Goal: Task Accomplishment & Management: Manage account settings

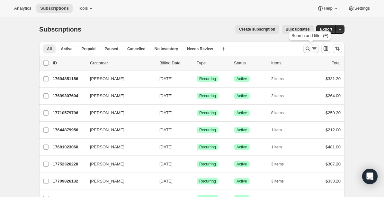
click at [313, 46] on icon "Search and filter results" at bounding box center [314, 48] width 6 height 6
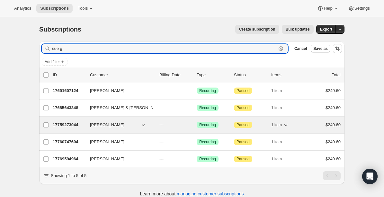
type input "sue g"
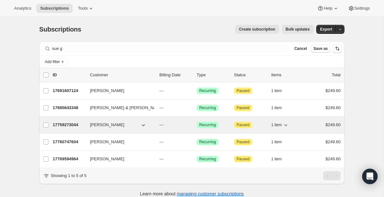
click at [62, 124] on p "17759273044" at bounding box center [69, 124] width 32 height 6
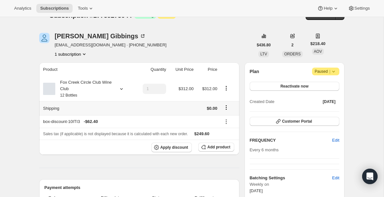
scroll to position [13, 0]
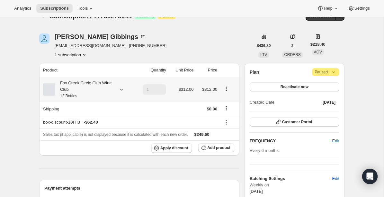
click at [121, 88] on icon at bounding box center [121, 89] width 6 height 6
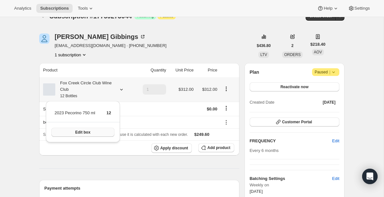
click at [95, 132] on button "Edit box" at bounding box center [82, 131] width 63 height 9
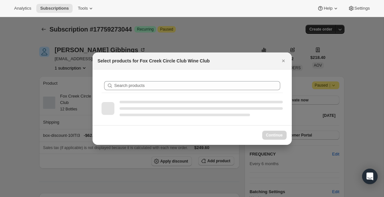
scroll to position [0, 0]
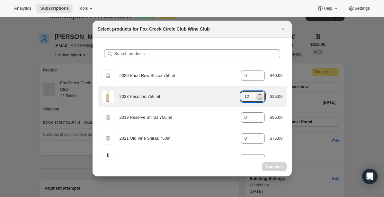
click at [260, 99] on icon ":re8:" at bounding box center [260, 98] width 6 height 6
click at [260, 100] on icon ":re8:" at bounding box center [260, 98] width 6 height 6
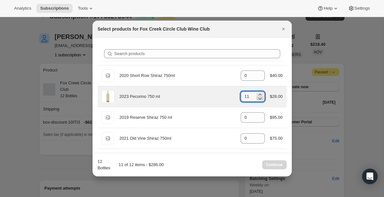
click at [260, 100] on icon ":re8:" at bounding box center [260, 98] width 6 height 6
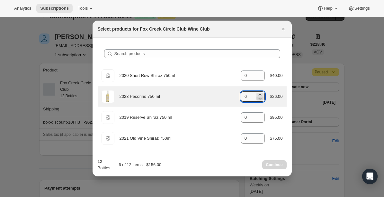
click at [260, 100] on icon ":re8:" at bounding box center [260, 98] width 6 height 6
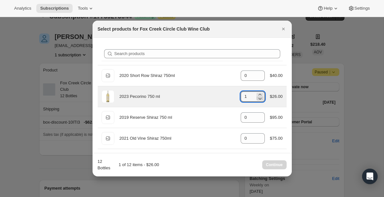
click at [260, 100] on icon ":re8:" at bounding box center [260, 98] width 6 height 6
type input "0"
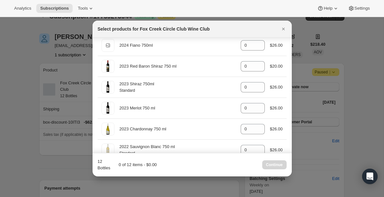
scroll to position [315, 0]
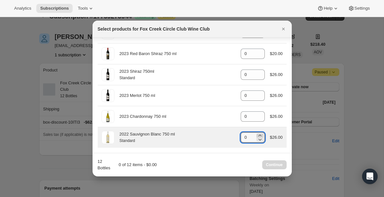
click at [258, 134] on icon ":re8:" at bounding box center [260, 135] width 6 height 6
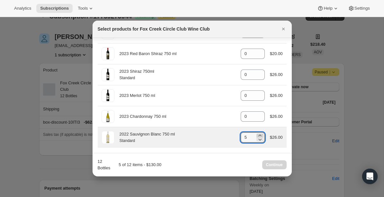
click at [258, 134] on icon ":re8:" at bounding box center [260, 135] width 6 height 6
type input "6"
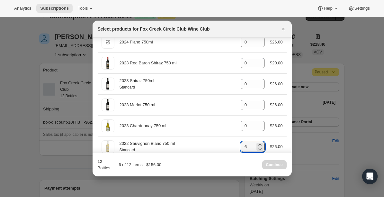
scroll to position [306, 0]
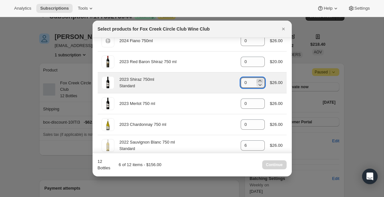
click at [259, 80] on icon ":re8:" at bounding box center [260, 80] width 6 height 6
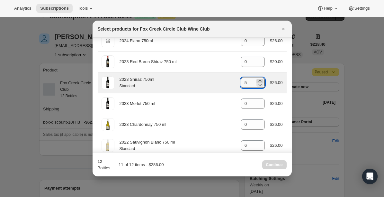
click at [259, 80] on icon ":re8:" at bounding box center [260, 80] width 6 height 6
type input "6"
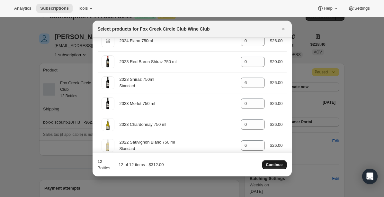
click at [276, 163] on span "Continue" at bounding box center [274, 164] width 17 height 5
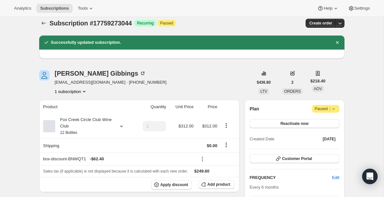
scroll to position [0, 0]
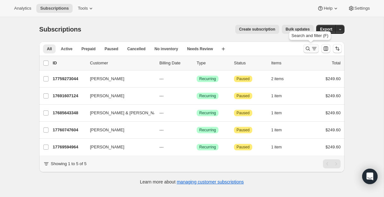
click at [310, 48] on icon "Search and filter results" at bounding box center [307, 48] width 6 height 6
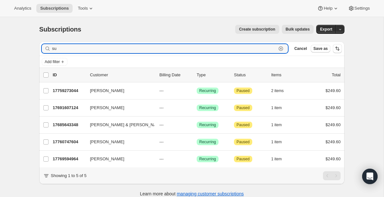
type input "s"
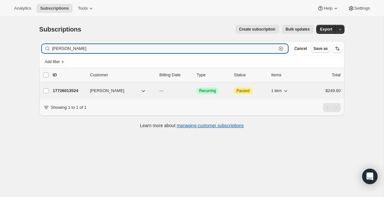
type input "chris marsd"
click at [76, 90] on p "17726013524" at bounding box center [69, 90] width 32 height 6
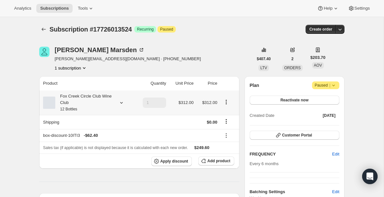
click at [121, 101] on icon at bounding box center [121, 102] width 6 height 6
click at [127, 108] on div "Fox Creek Circle Club Wine Club 12 Bottles" at bounding box center [87, 102] width 89 height 19
click at [121, 101] on icon at bounding box center [121, 102] width 6 height 6
click at [104, 143] on button "Edit box" at bounding box center [82, 145] width 63 height 9
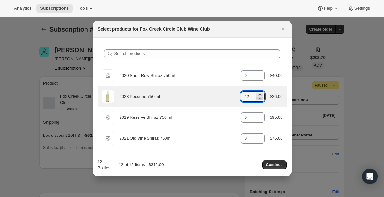
click at [260, 100] on icon ":r10t:" at bounding box center [260, 98] width 6 height 6
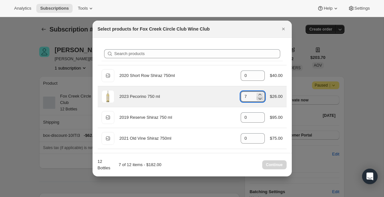
click at [260, 100] on icon ":r10t:" at bounding box center [260, 98] width 6 height 6
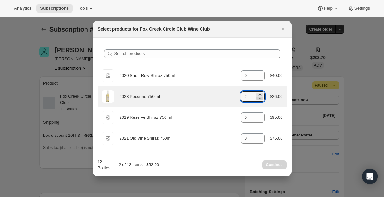
click at [260, 100] on icon ":r10t:" at bounding box center [260, 98] width 6 height 6
type input "0"
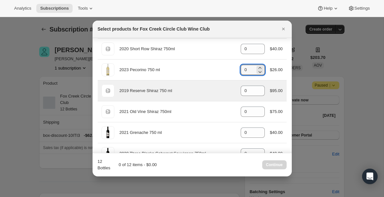
scroll to position [28, 0]
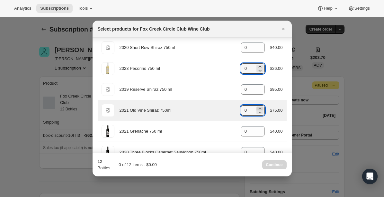
click at [261, 108] on icon ":r10t:" at bounding box center [260, 108] width 6 height 6
type input "3"
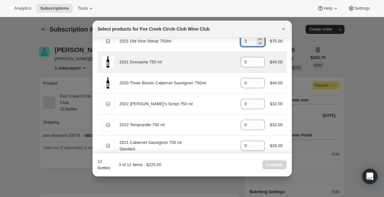
scroll to position [97, 0]
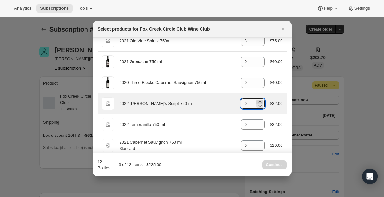
click at [258, 100] on icon ":r10t:" at bounding box center [260, 101] width 6 height 6
type input "3"
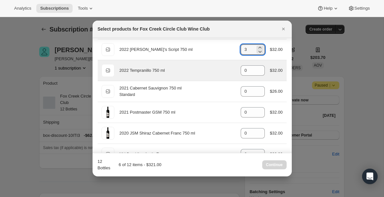
scroll to position [161, 0]
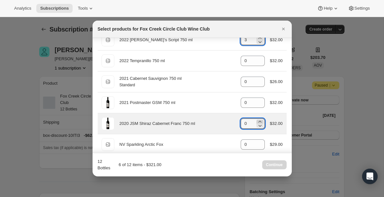
click at [259, 122] on icon ":r10t:" at bounding box center [259, 121] width 3 height 2
type input "3"
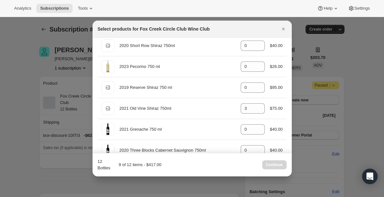
scroll to position [0, 0]
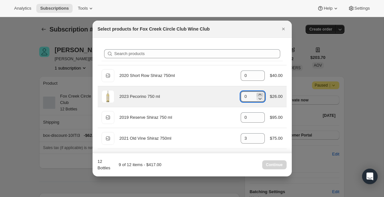
click at [259, 94] on icon ":r10t:" at bounding box center [259, 94] width 3 height 2
type input "3"
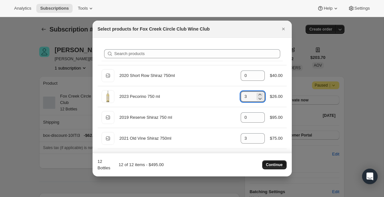
click at [271, 164] on span "Continue" at bounding box center [274, 164] width 17 height 5
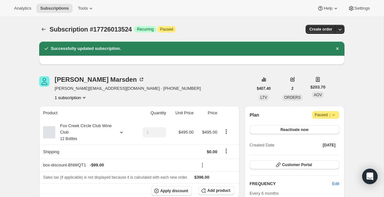
scroll to position [34, 0]
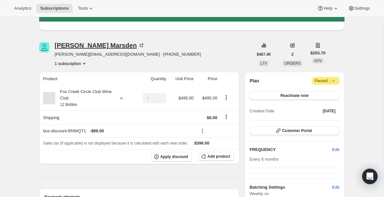
click at [138, 45] on icon at bounding box center [141, 45] width 6 height 6
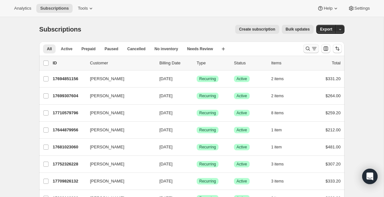
click at [314, 49] on icon "Search and filter results" at bounding box center [314, 48] width 6 height 6
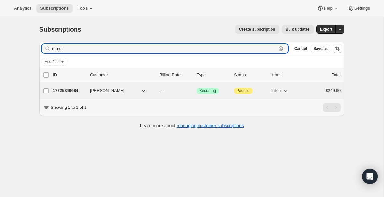
type input "mardi"
click at [72, 90] on p "17725849684" at bounding box center [69, 90] width 32 height 6
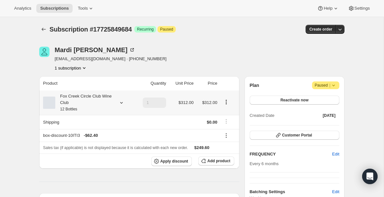
click at [120, 102] on icon at bounding box center [121, 102] width 6 height 6
click at [93, 142] on button "Edit box" at bounding box center [82, 145] width 63 height 9
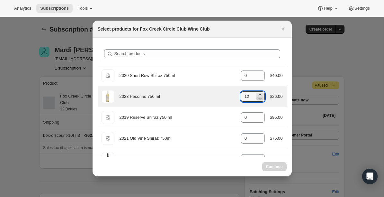
click at [259, 100] on icon ":re7:" at bounding box center [260, 98] width 6 height 6
click at [259, 101] on icon ":re7:" at bounding box center [260, 98] width 6 height 6
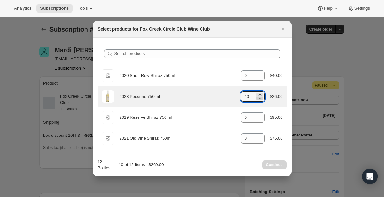
click at [259, 101] on icon ":re7:" at bounding box center [260, 98] width 6 height 6
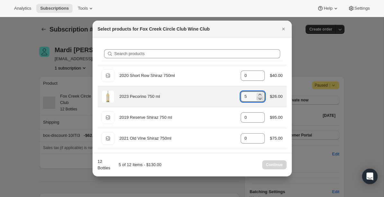
click at [259, 101] on icon ":re7:" at bounding box center [260, 98] width 6 height 6
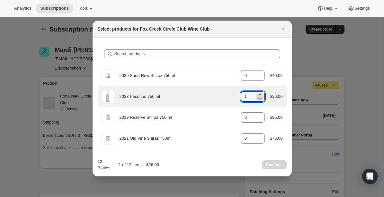
type input "0"
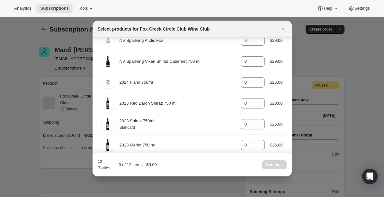
scroll to position [265, 0]
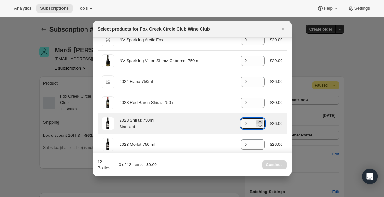
click at [259, 121] on icon ":re7:" at bounding box center [259, 121] width 3 height 2
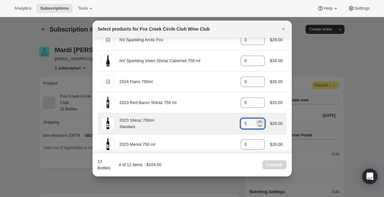
click at [259, 121] on icon ":re7:" at bounding box center [259, 121] width 3 height 2
type input "9"
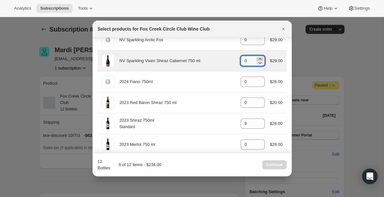
click at [260, 59] on icon ":re7:" at bounding box center [260, 59] width 6 height 6
type input "2"
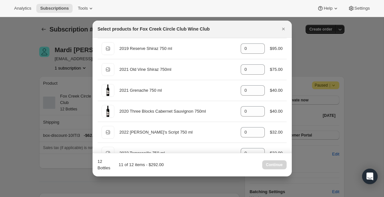
scroll to position [0, 0]
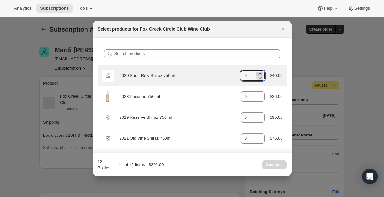
click at [259, 72] on icon ":re7:" at bounding box center [260, 73] width 6 height 6
type input "1"
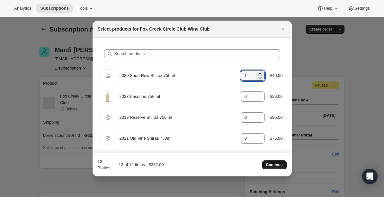
click at [273, 162] on span "Continue" at bounding box center [274, 164] width 17 height 5
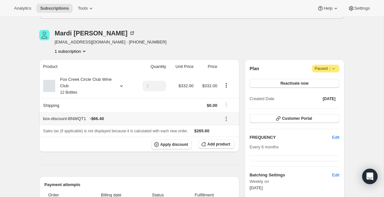
scroll to position [47, 0]
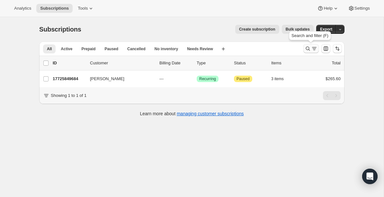
click at [308, 49] on icon "Search and filter results" at bounding box center [307, 48] width 6 height 6
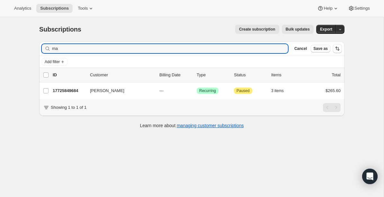
type input "m"
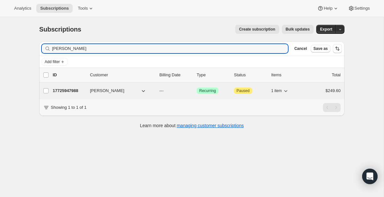
type input "[PERSON_NAME]"
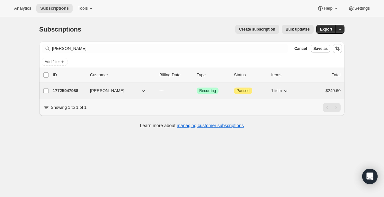
click at [69, 90] on p "17725947988" at bounding box center [69, 90] width 32 height 6
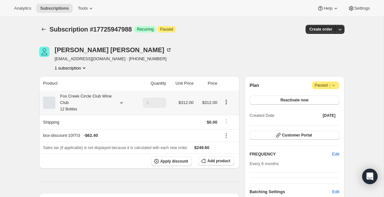
click at [120, 101] on icon at bounding box center [121, 102] width 6 height 6
click at [99, 145] on button "Edit box" at bounding box center [82, 145] width 63 height 9
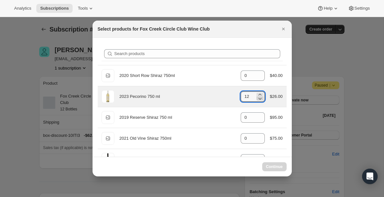
click at [260, 99] on icon ":r10p:" at bounding box center [260, 98] width 6 height 6
click at [260, 100] on icon ":r10p:" at bounding box center [260, 98] width 6 height 6
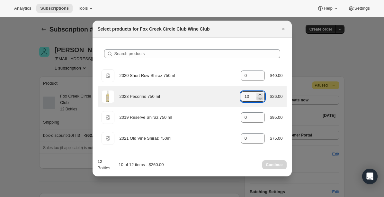
click at [260, 100] on icon ":r10p:" at bounding box center [260, 98] width 6 height 6
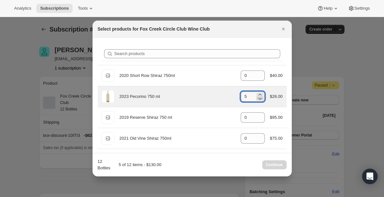
click at [260, 100] on icon ":r10p:" at bounding box center [260, 98] width 6 height 6
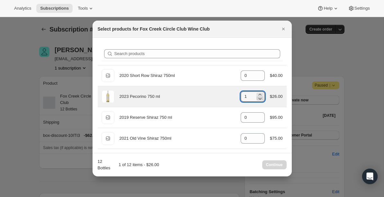
type input "0"
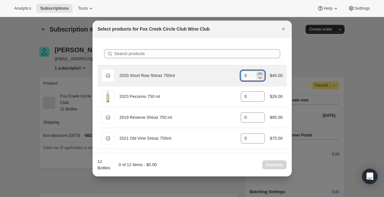
click at [260, 73] on icon ":r10p:" at bounding box center [260, 73] width 6 height 6
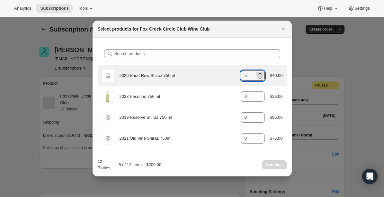
click at [260, 73] on icon ":r10p:" at bounding box center [260, 73] width 6 height 6
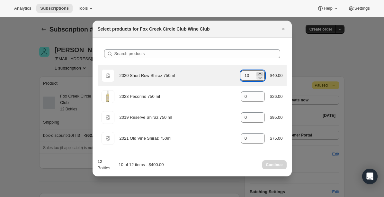
click at [260, 73] on icon ":r10p:" at bounding box center [260, 73] width 6 height 6
type input "12"
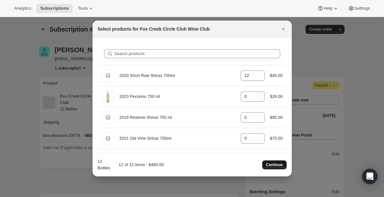
click at [278, 163] on span "Continue" at bounding box center [274, 164] width 17 height 5
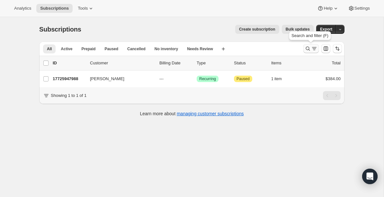
click at [311, 50] on icon "Search and filter results" at bounding box center [314, 48] width 6 height 6
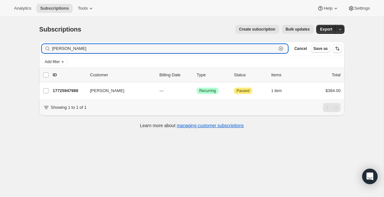
drag, startPoint x: 79, startPoint y: 48, endPoint x: 47, endPoint y: 50, distance: 32.5
click at [47, 50] on div "[PERSON_NAME] Clear" at bounding box center [165, 48] width 246 height 9
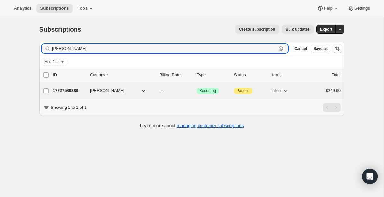
type input "[PERSON_NAME]"
click at [72, 92] on p "17727586388" at bounding box center [69, 90] width 32 height 6
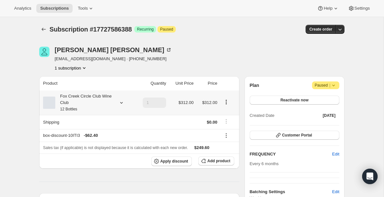
click at [122, 102] on icon at bounding box center [121, 102] width 6 height 6
click at [95, 147] on button "Edit box" at bounding box center [82, 145] width 63 height 9
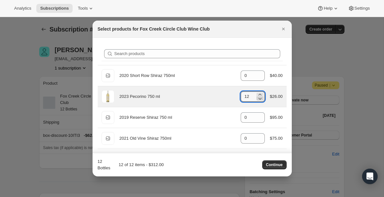
click at [259, 99] on icon ":r19s:" at bounding box center [260, 98] width 6 height 6
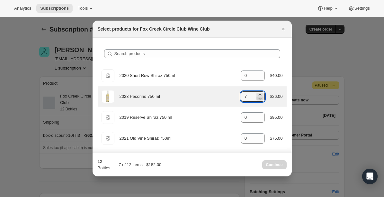
click at [259, 99] on icon ":r19s:" at bounding box center [260, 98] width 6 height 6
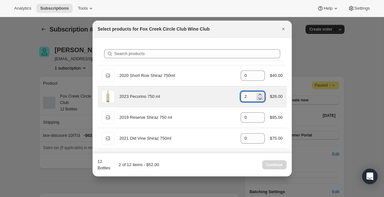
click at [259, 99] on icon ":r19s:" at bounding box center [260, 98] width 6 height 6
type input "0"
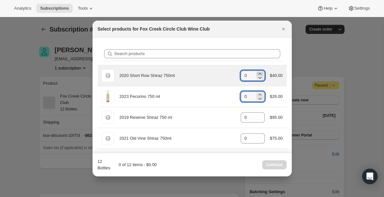
click at [260, 74] on icon ":r19s:" at bounding box center [260, 73] width 6 height 6
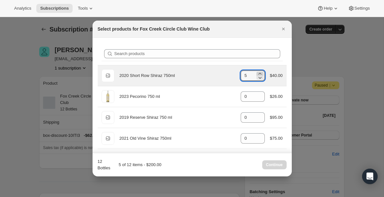
click at [260, 74] on icon ":r19s:" at bounding box center [260, 73] width 6 height 6
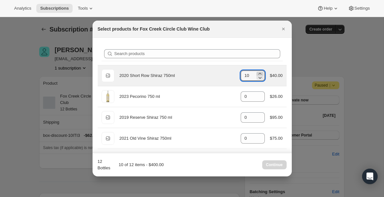
click at [260, 74] on icon ":r19s:" at bounding box center [260, 73] width 6 height 6
type input "12"
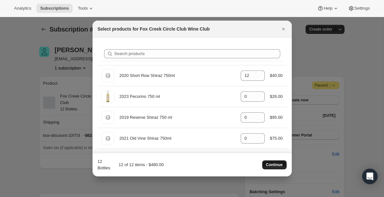
click at [268, 163] on span "Continue" at bounding box center [274, 164] width 17 height 5
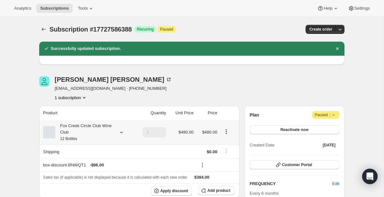
click at [121, 134] on icon at bounding box center [121, 132] width 6 height 6
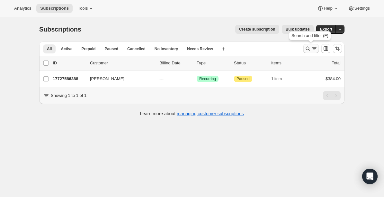
click at [310, 48] on icon "Search and filter results" at bounding box center [307, 48] width 6 height 6
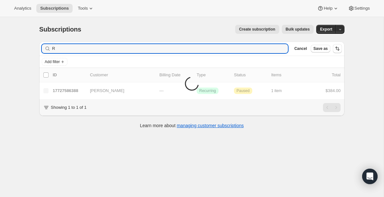
type input "R"
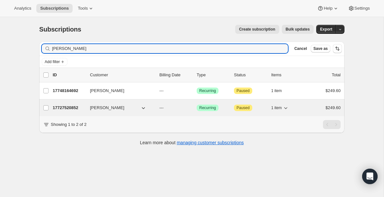
type input "[PERSON_NAME]"
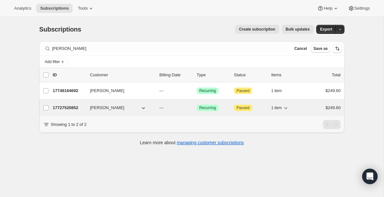
click at [63, 108] on p "17727520852" at bounding box center [69, 107] width 32 height 6
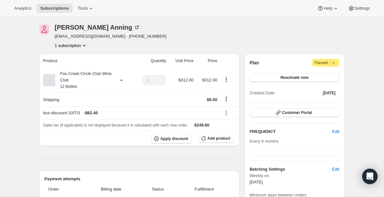
scroll to position [25, 0]
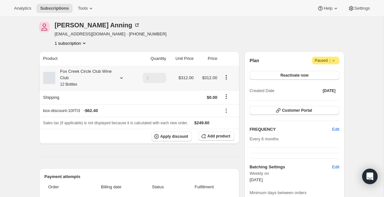
click at [122, 77] on icon at bounding box center [121, 78] width 6 height 6
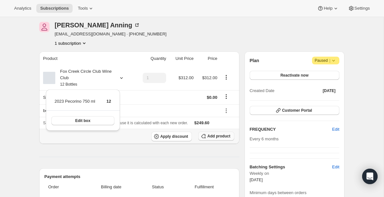
click at [215, 136] on span "Add product" at bounding box center [218, 135] width 23 height 5
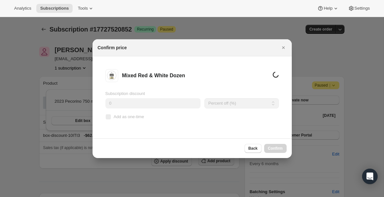
scroll to position [0, 0]
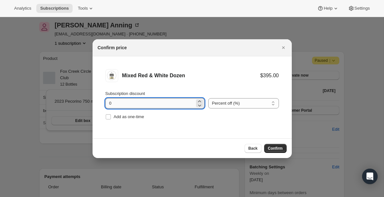
drag, startPoint x: 136, startPoint y: 103, endPoint x: 118, endPoint y: 105, distance: 18.4
click at [118, 105] on input "0" at bounding box center [149, 103] width 89 height 10
drag, startPoint x: 118, startPoint y: 105, endPoint x: 102, endPoint y: 104, distance: 15.8
click at [102, 104] on li "Mixed Red & White Dozen $395.00 Subscription discount 0 Percent off (%) Amount …" at bounding box center [191, 95] width 199 height 78
type input "20"
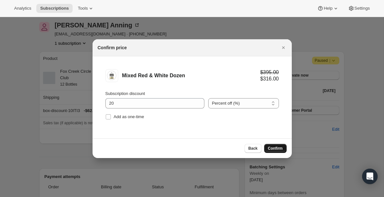
click at [271, 149] on span "Confirm" at bounding box center [275, 147] width 15 height 5
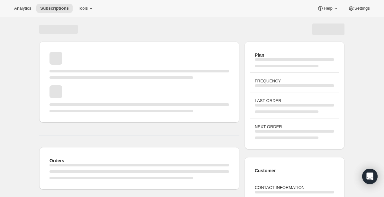
scroll to position [25, 0]
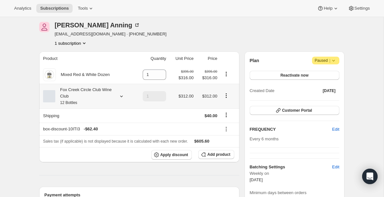
click at [226, 94] on icon "Product actions" at bounding box center [226, 95] width 6 height 6
click at [226, 106] on span "Edit box" at bounding box center [225, 108] width 15 height 5
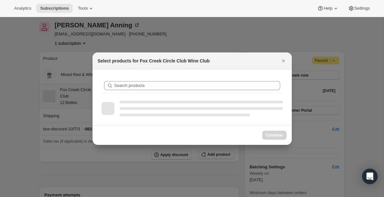
scroll to position [0, 0]
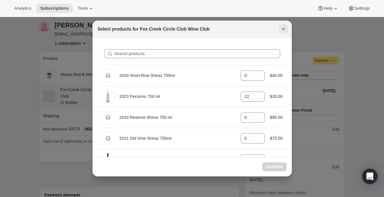
click at [284, 28] on icon "Close" at bounding box center [283, 29] width 6 height 6
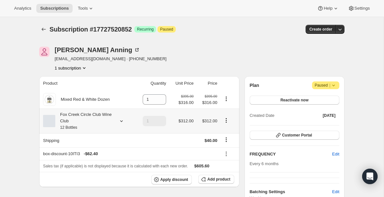
scroll to position [25, 0]
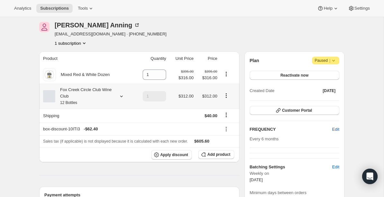
click at [77, 94] on div "Fox Creek Circle Club Wine Club 12 Bottles" at bounding box center [84, 95] width 58 height 19
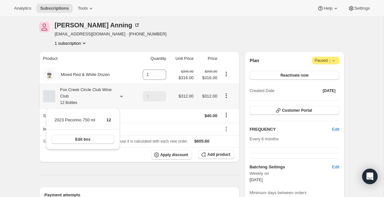
click at [122, 97] on icon at bounding box center [121, 96] width 6 height 6
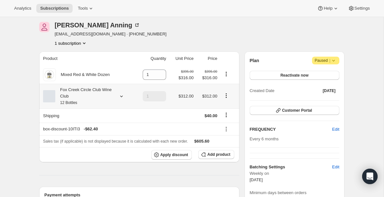
click at [226, 95] on icon "Product actions" at bounding box center [226, 95] width 6 height 6
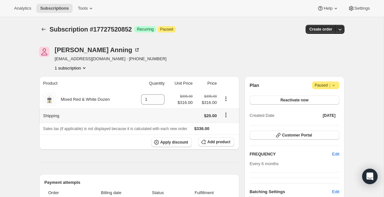
click at [225, 115] on icon "Shipping actions" at bounding box center [226, 114] width 6 height 6
click at [224, 128] on span "Edit shipping rate" at bounding box center [225, 127] width 32 height 5
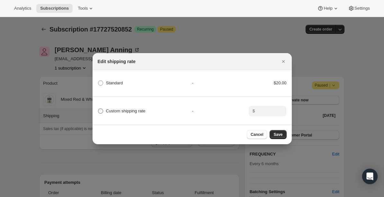
click at [100, 110] on span ":rn:" at bounding box center [100, 110] width 5 height 5
click at [98, 109] on input "Custom shipping rate" at bounding box center [98, 108] width 0 height 0
radio input "true"
click at [257, 110] on input ":rn:" at bounding box center [267, 111] width 20 height 10
type input "0"
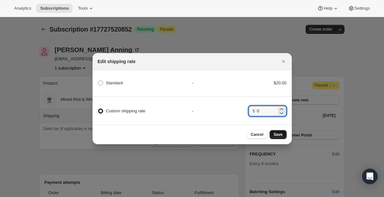
click at [282, 134] on span "Save" at bounding box center [277, 134] width 9 height 5
